Goal: Task Accomplishment & Management: Use online tool/utility

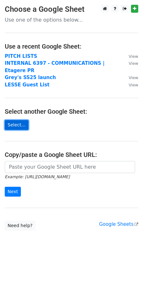
click at [15, 120] on link "Select..." at bounding box center [17, 125] width 24 height 10
click at [17, 120] on link "Select..." at bounding box center [17, 125] width 24 height 10
click at [42, 166] on form "Example: https://docs.google.com/spreadsheets/d/abc/edit Next" at bounding box center [72, 179] width 134 height 36
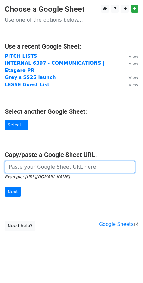
click at [38, 162] on input "url" at bounding box center [70, 167] width 131 height 12
paste input "https://docs.google.com/spreadsheets/d/1zIQUEeiNMuVuNTc-sfRGbFg3FBhufXa_Tv2YL5G…"
type input "https://docs.google.com/spreadsheets/d/1zIQUEeiNMuVuNTc-sfRGbFg3FBhufXa_Tv2YL5G…"
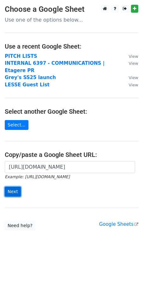
scroll to position [0, 0]
click at [11, 186] on input "Next" at bounding box center [13, 191] width 16 height 10
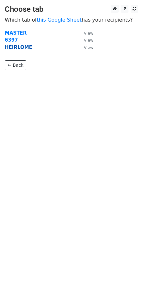
click at [10, 45] on strong "HEIRLOME" at bounding box center [19, 47] width 28 height 6
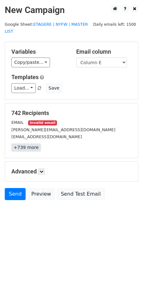
click at [28, 143] on link "+739 more" at bounding box center [25, 147] width 29 height 8
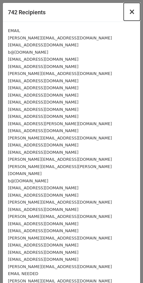
click at [137, 11] on button "×" at bounding box center [132, 12] width 16 height 18
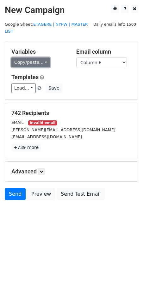
click at [41, 57] on link "Copy/paste..." at bounding box center [30, 62] width 39 height 10
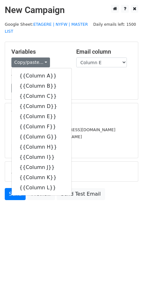
click at [50, 49] on div "Variables Copy/paste... {{Column A}} {{Column B}} {{Column C}} {{Column D}} {{C…" at bounding box center [39, 57] width 65 height 19
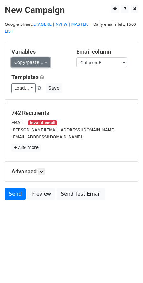
click at [39, 59] on link "Copy/paste..." at bounding box center [30, 62] width 39 height 10
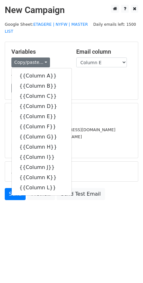
click at [54, 48] on h5 "Variables" at bounding box center [38, 51] width 55 height 7
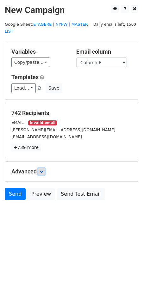
click at [42, 169] on icon at bounding box center [42, 171] width 4 height 4
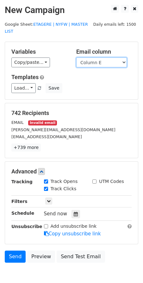
click at [88, 57] on select "Column A Column B Column C Column D Column E Column F Column G Column H Column …" at bounding box center [101, 62] width 51 height 10
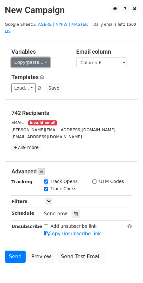
click at [44, 57] on link "Copy/paste..." at bounding box center [30, 62] width 39 height 10
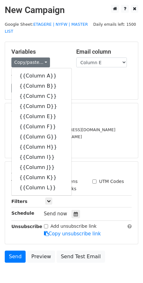
click at [55, 48] on div "Variables Copy/paste... {{Column A}} {{Column B}} {{Column C}} {{Column D}} {{C…" at bounding box center [39, 57] width 65 height 19
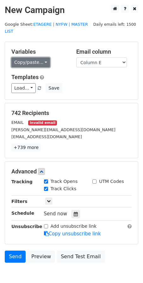
click at [46, 57] on link "Copy/paste..." at bounding box center [30, 62] width 39 height 10
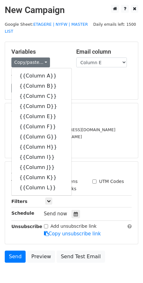
click at [62, 42] on div "Variables Copy/paste... {{Column A}} {{Column B}} {{Column C}} {{Column D}} {{C…" at bounding box center [71, 70] width 133 height 57
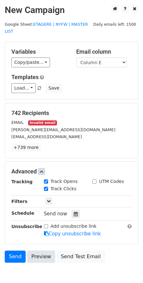
click at [43, 250] on link "Preview" at bounding box center [41, 256] width 28 height 12
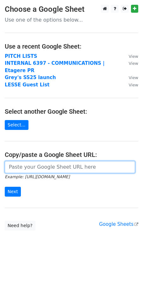
click at [36, 163] on input "url" at bounding box center [70, 167] width 131 height 12
paste input "https://docs.google.com/spreadsheets/d/1zIQUEeiNMuVuNTc-sfRGbFg3FBhufXa_Tv2YL5G…"
type input "https://docs.google.com/spreadsheets/d/1zIQUEeiNMuVuNTc-sfRGbFg3FBhufXa_Tv2YL5G…"
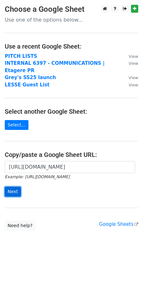
scroll to position [0, 0]
click at [13, 186] on input "Next" at bounding box center [13, 191] width 16 height 10
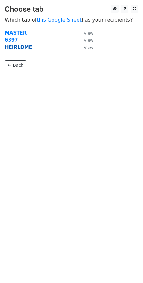
click at [12, 49] on strong "HEIRLOME" at bounding box center [19, 47] width 28 height 6
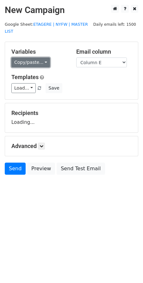
click at [44, 57] on link "Copy/paste..." at bounding box center [30, 62] width 39 height 10
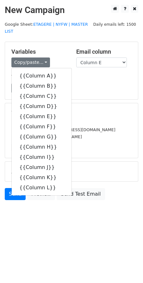
click at [39, 42] on div "Variables Copy/paste... {{Column A}} {{Column B}} {{Column C}} {{Column D}} {{C…" at bounding box center [71, 70] width 133 height 57
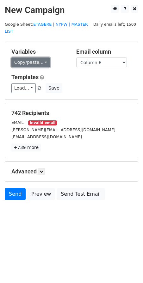
click at [37, 57] on link "Copy/paste..." at bounding box center [30, 62] width 39 height 10
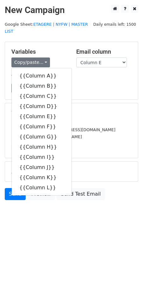
click at [89, 74] on h5 "Templates" at bounding box center [71, 77] width 120 height 7
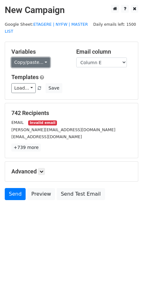
click at [46, 57] on link "Copy/paste..." at bounding box center [30, 62] width 39 height 10
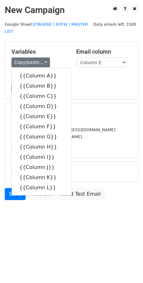
click at [64, 49] on div "Variables Copy/paste... {{Column A}} {{Column B}} {{Column C}} {{Column D}} {{C…" at bounding box center [39, 57] width 65 height 19
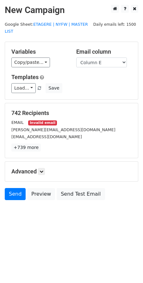
click at [44, 161] on div "Advanced Tracking Track Opens UTM Codes Track Clicks Filters Only include sprea…" at bounding box center [71, 171] width 133 height 20
click at [43, 168] on link at bounding box center [41, 171] width 7 height 7
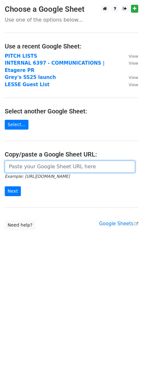
click at [25, 161] on input "url" at bounding box center [70, 167] width 131 height 12
paste input "[URL][DOMAIN_NAME]"
type input "[URL][DOMAIN_NAME]"
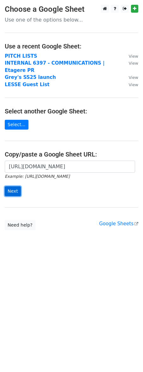
click at [13, 186] on input "Next" at bounding box center [13, 191] width 16 height 10
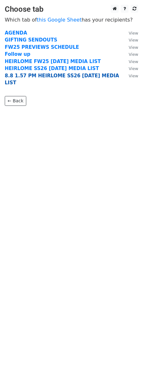
click at [27, 77] on strong "8.8 1.57 PM HEIRLOME SS26 [DATE] MEDIA LIST" at bounding box center [62, 79] width 114 height 13
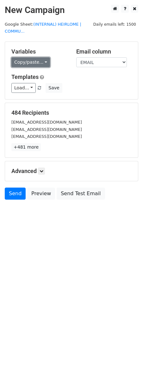
click at [46, 65] on link "Copy/paste..." at bounding box center [30, 62] width 39 height 10
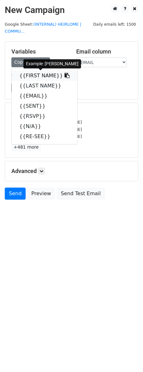
click at [28, 76] on link "{{FIRST NAME}}" at bounding box center [45, 76] width 66 height 10
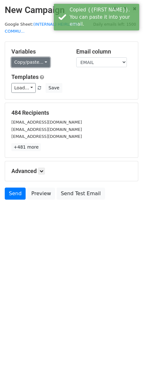
click at [43, 62] on link "Copy/paste..." at bounding box center [30, 62] width 39 height 10
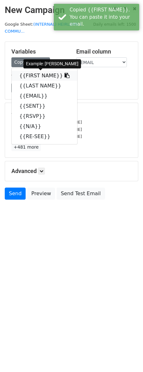
click at [65, 76] on icon at bounding box center [67, 75] width 5 height 5
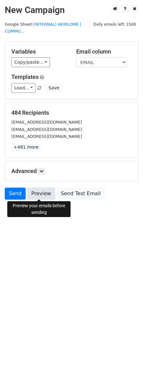
click at [40, 194] on link "Preview" at bounding box center [41, 194] width 28 height 12
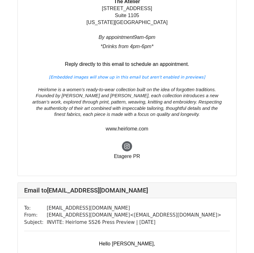
scroll to position [14464, 0]
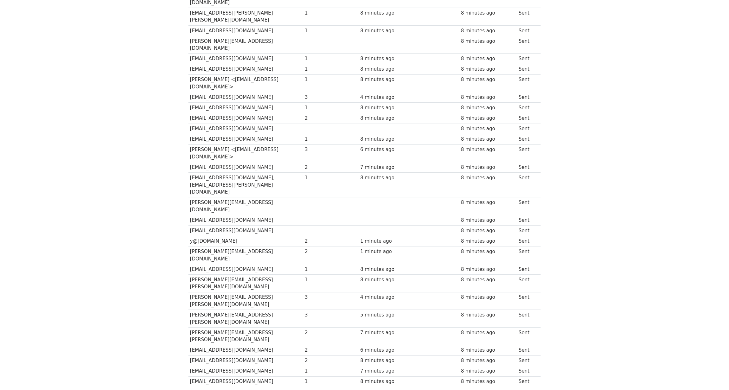
scroll to position [2812, 0]
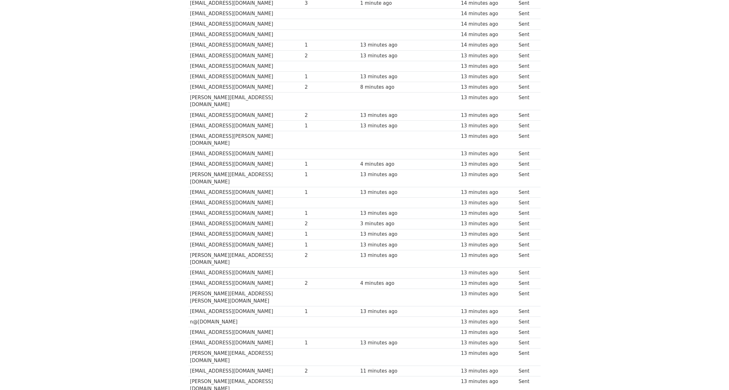
scroll to position [0, 0]
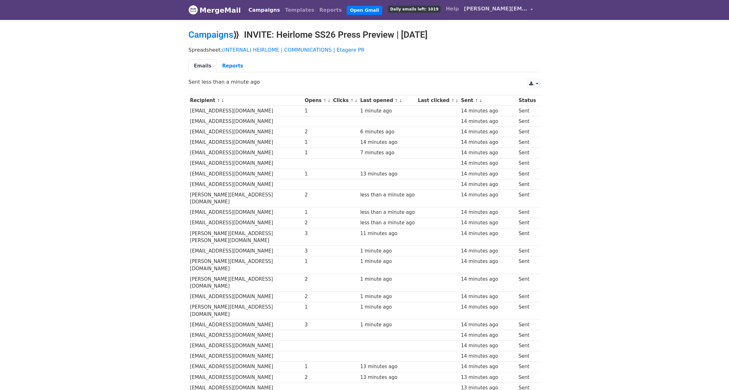
click at [474, 9] on span "[PERSON_NAME][EMAIL_ADDRESS][DOMAIN_NAME]" at bounding box center [495, 9] width 63 height 8
click at [483, 22] on link "Account" at bounding box center [500, 26] width 68 height 10
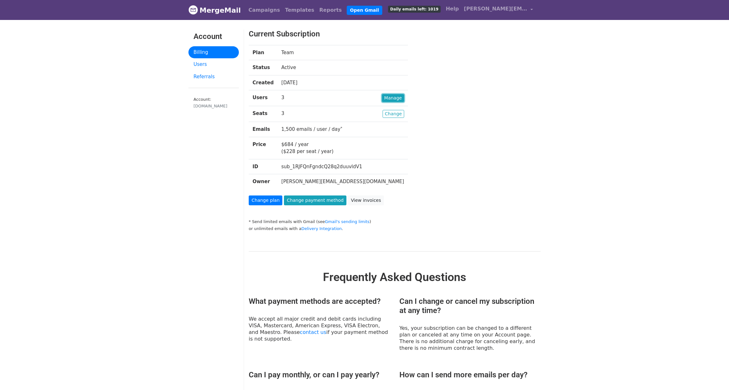
click at [382, 97] on link "Manage" at bounding box center [393, 98] width 22 height 8
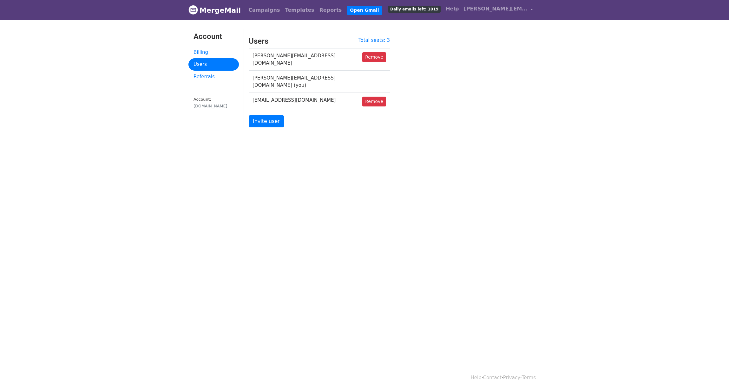
click at [326, 74] on td "gregory@etagere-pr.com (you)" at bounding box center [304, 82] width 110 height 22
click at [498, 10] on span "[PERSON_NAME][EMAIL_ADDRESS][DOMAIN_NAME]" at bounding box center [495, 9] width 63 height 8
click at [491, 23] on link "Account" at bounding box center [500, 26] width 68 height 10
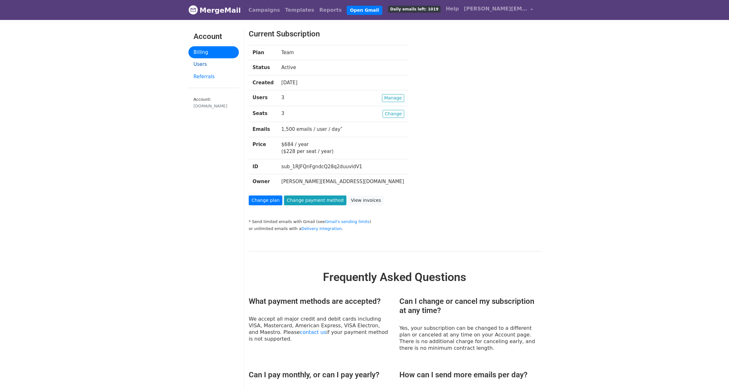
click at [201, 64] on link "Users" at bounding box center [213, 64] width 50 height 12
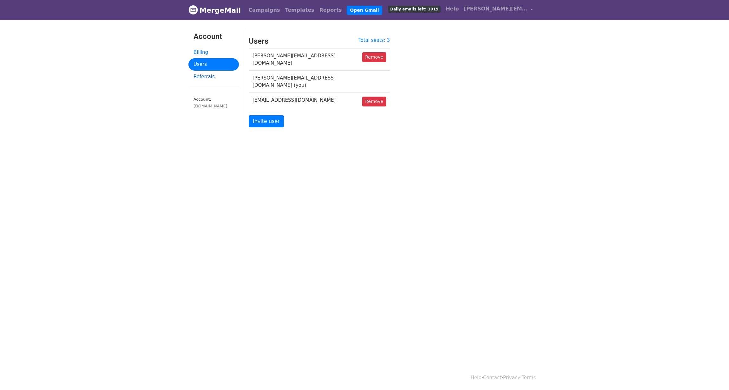
click at [212, 75] on link "Referrals" at bounding box center [213, 77] width 50 height 12
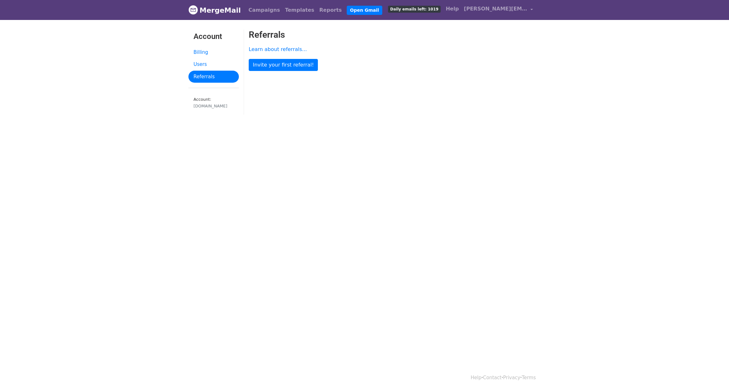
click at [258, 10] on link "Campaigns" at bounding box center [264, 10] width 36 height 13
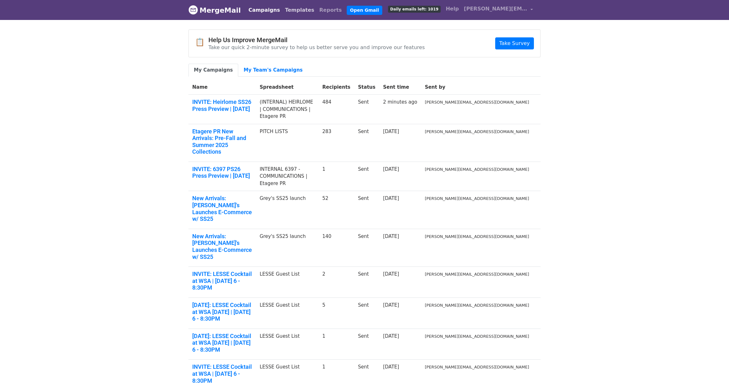
click at [287, 4] on link "Templates" at bounding box center [299, 10] width 34 height 13
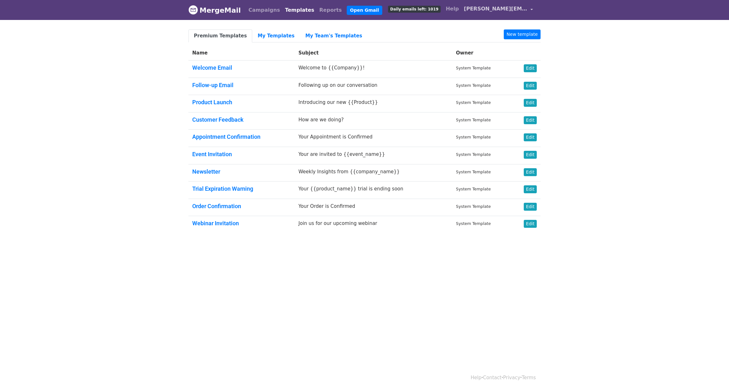
click at [482, 5] on span "gregory@etagere-pr.com" at bounding box center [495, 9] width 63 height 8
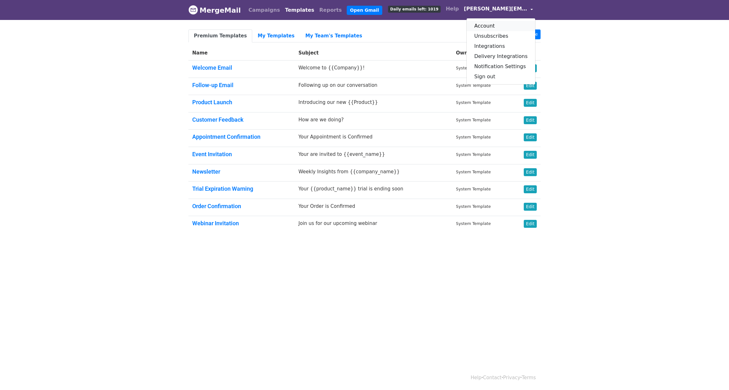
click at [489, 27] on link "Account" at bounding box center [500, 26] width 68 height 10
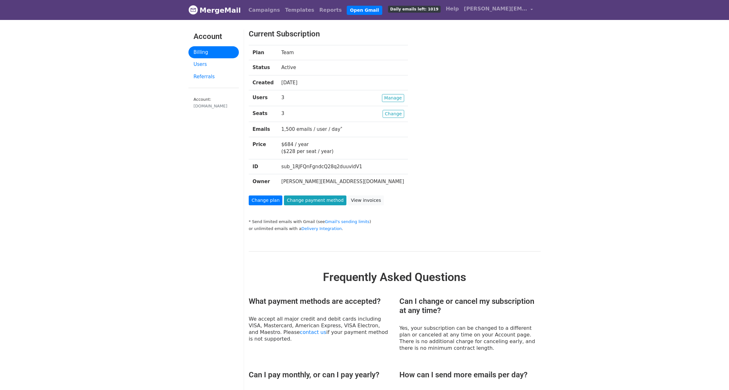
drag, startPoint x: 294, startPoint y: 147, endPoint x: 257, endPoint y: 147, distance: 36.8
click at [257, 147] on tr "Price $684 / year ($228 per seat / year)" at bounding box center [328, 148] width 159 height 22
click at [305, 147] on td "$684 / year ($228 per seat / year)" at bounding box center [342, 148] width 130 height 22
click at [486, 9] on span "gregory@etagere-pr.com" at bounding box center [495, 9] width 63 height 8
click at [420, 53] on div "Plan Team Status Active Created 4 months ago Users Manage 3 Seats Change 3 Emai…" at bounding box center [382, 120] width 276 height 151
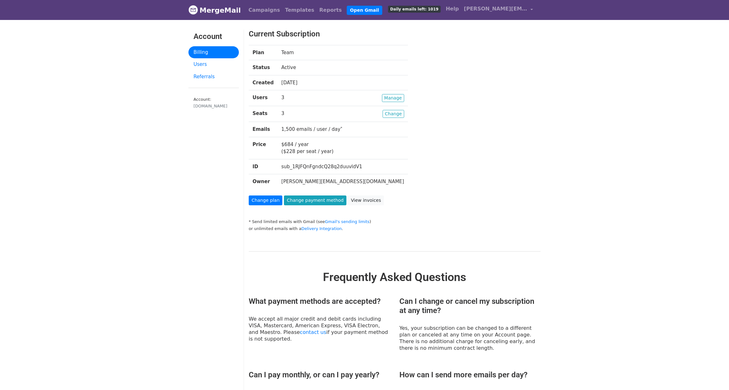
click at [174, 131] on body "MergeMail Campaigns Templates Reports Open Gmail Daily emails left: 1019 Help g…" at bounding box center [364, 325] width 729 height 651
click at [406, 121] on div "Plan Team Status Active Created 4 months ago Users Manage 3 Seats Change 3 Emai…" at bounding box center [382, 120] width 276 height 151
